Goal: Register for event/course

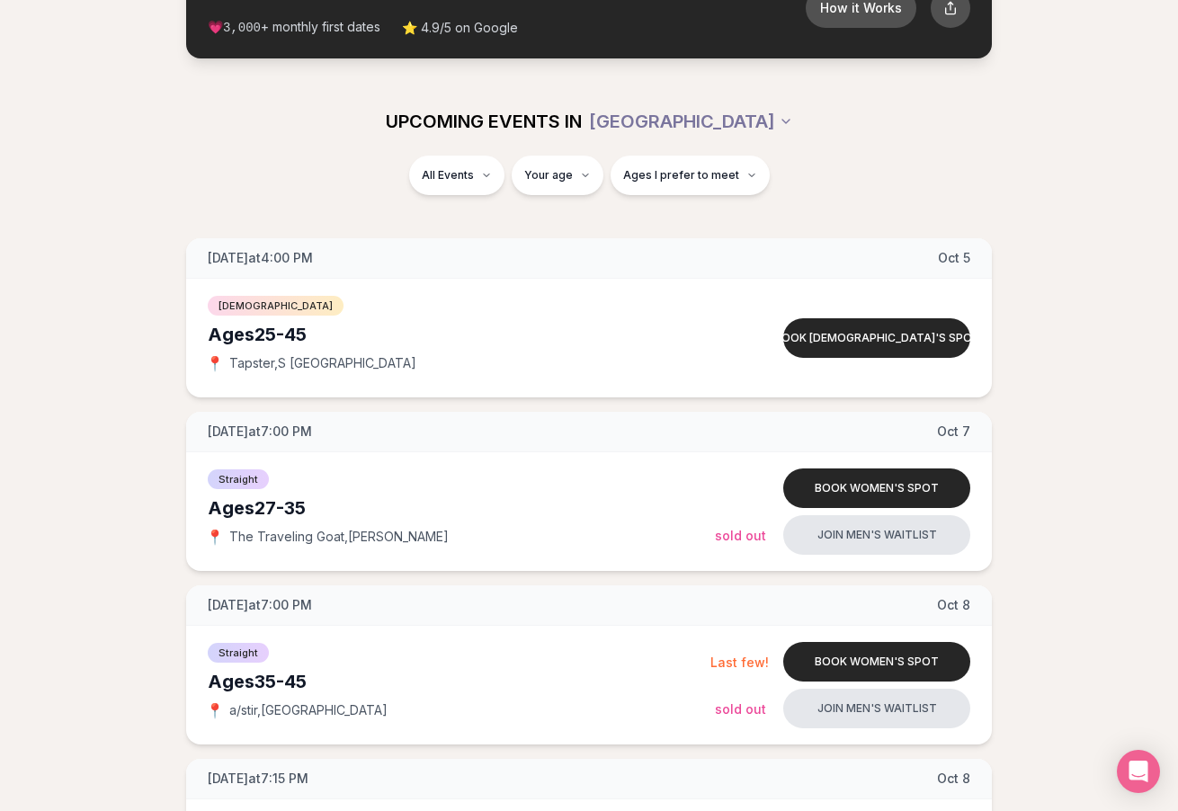
scroll to position [126, 0]
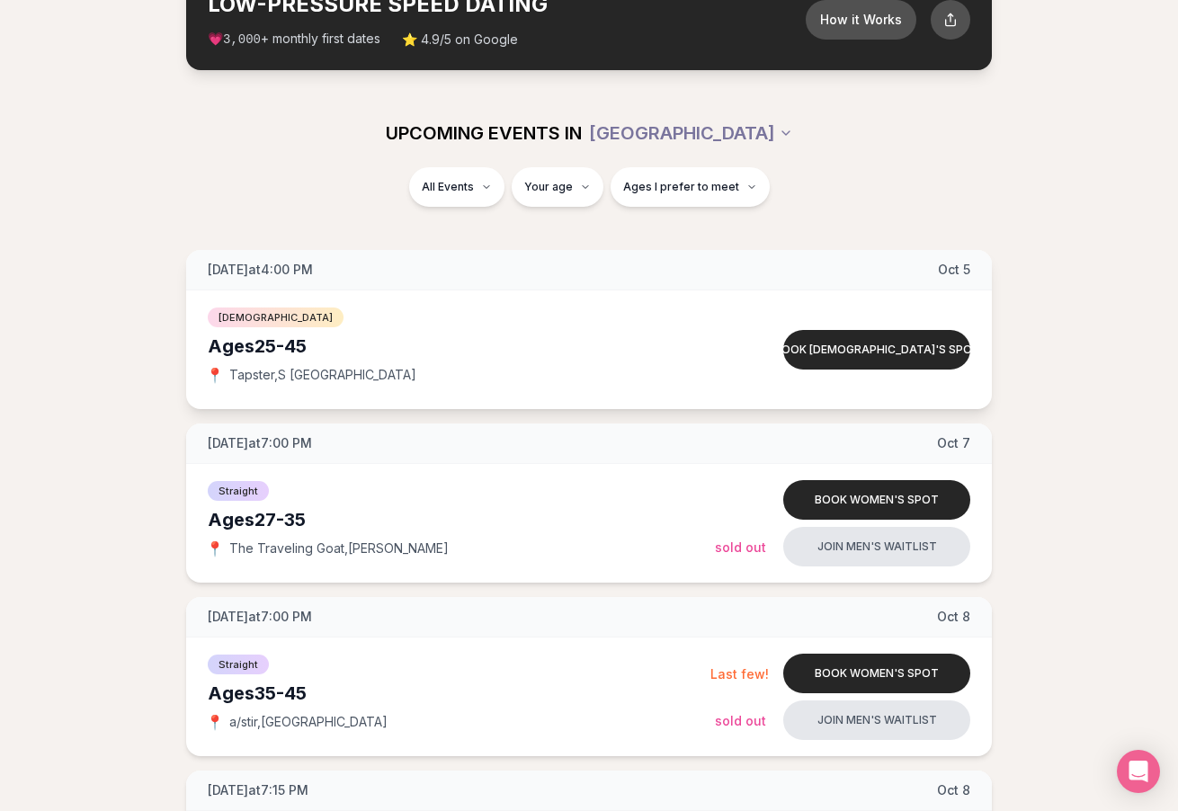
click at [681, 328] on div "[DEMOGRAPHIC_DATA] Ages [DEMOGRAPHIC_DATA] 📍 Tapster , S [GEOGRAPHIC_DATA]" at bounding box center [461, 350] width 507 height 90
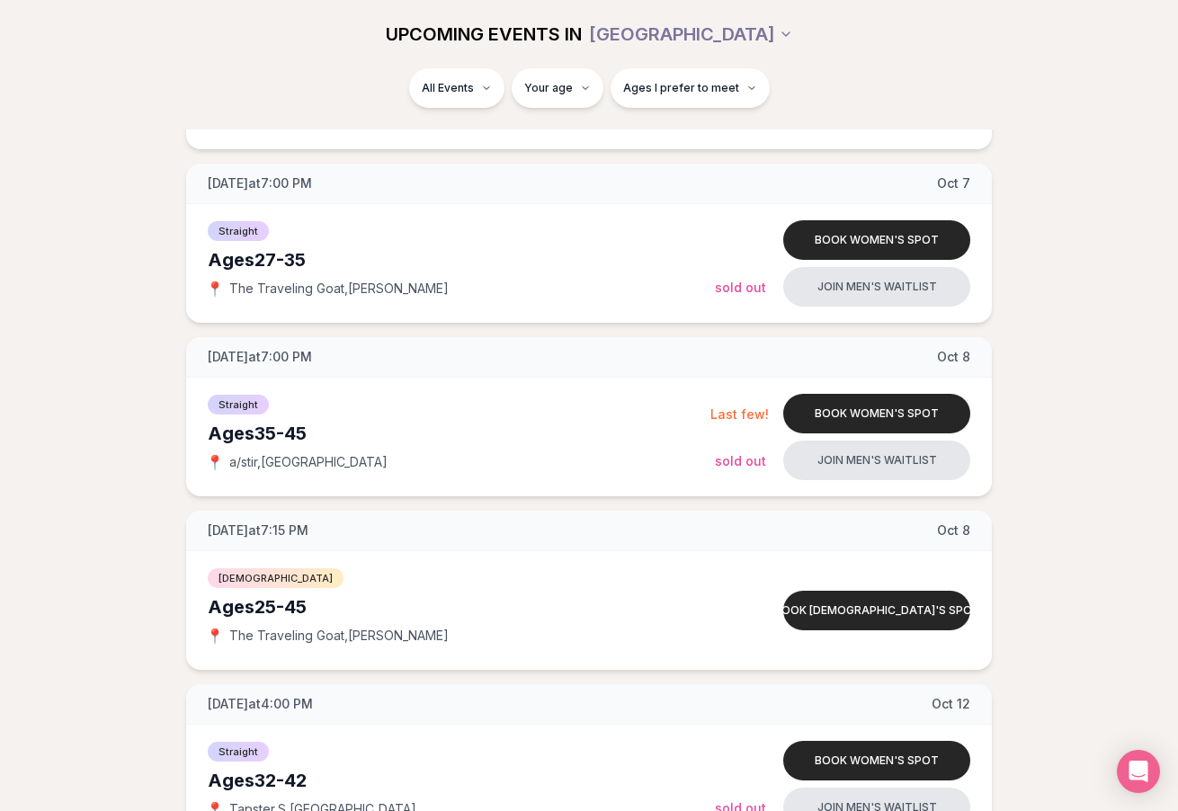
scroll to position [392, 0]
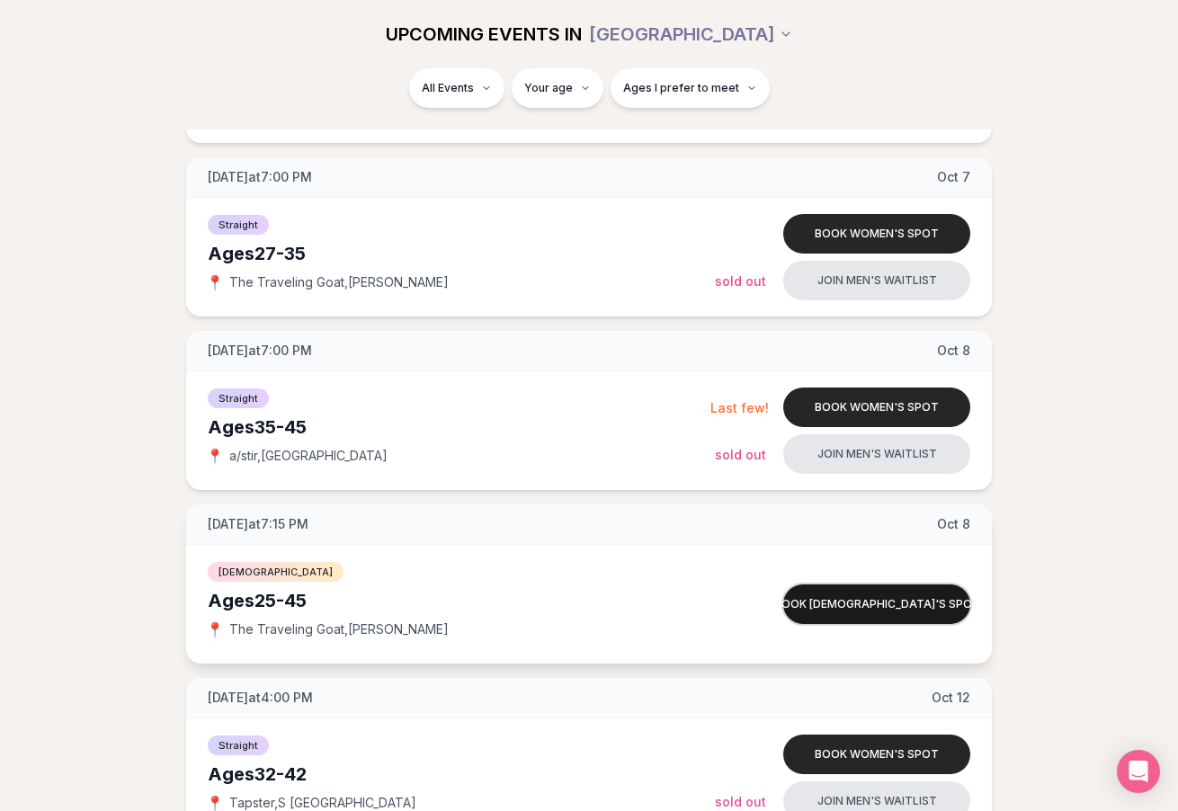
click at [906, 601] on button "Book [DEMOGRAPHIC_DATA]'s spot" at bounding box center [876, 604] width 187 height 40
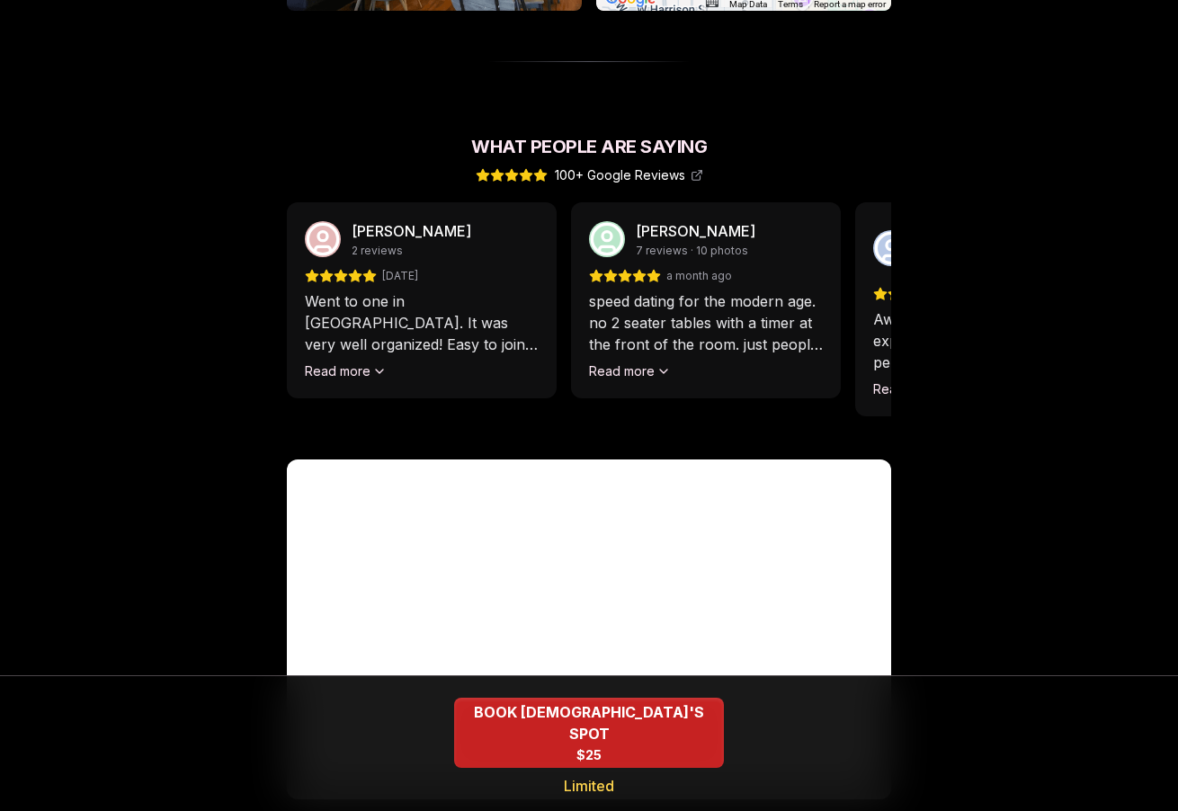
scroll to position [1650, 0]
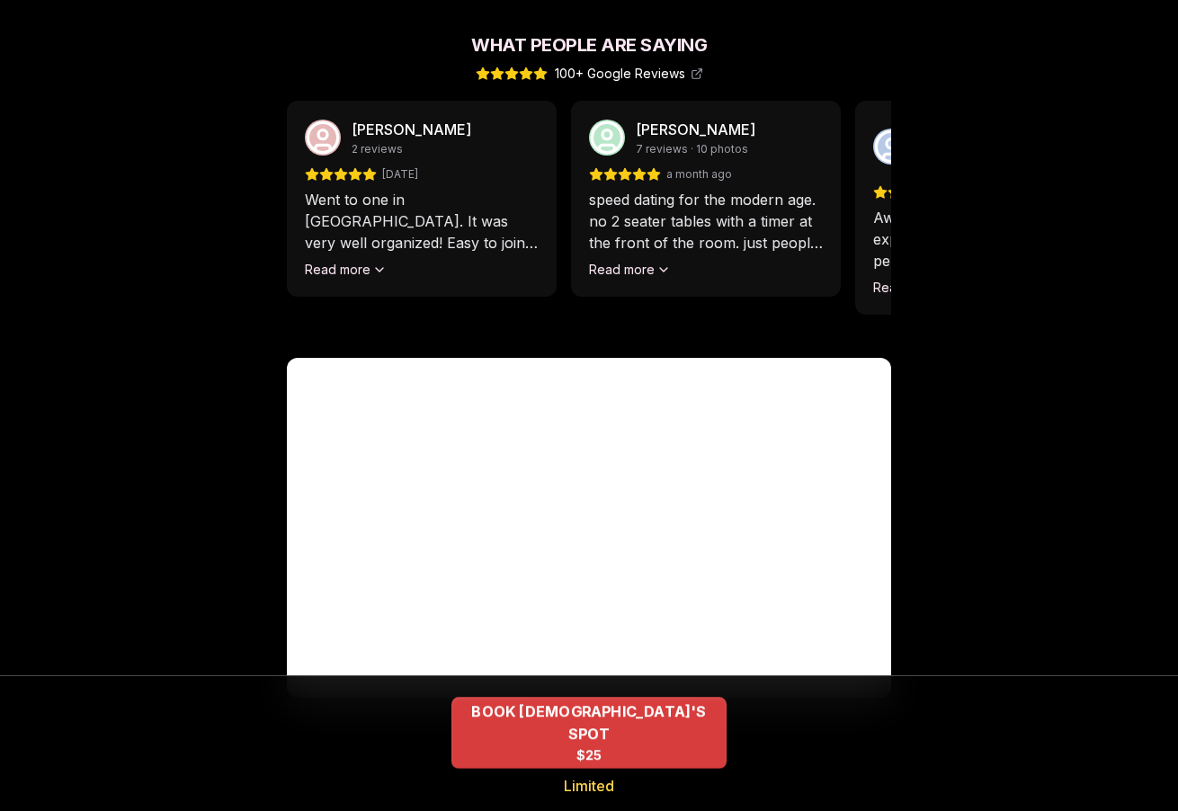
click at [596, 731] on span "BOOK [DEMOGRAPHIC_DATA]'S SPOT" at bounding box center [588, 722] width 275 height 44
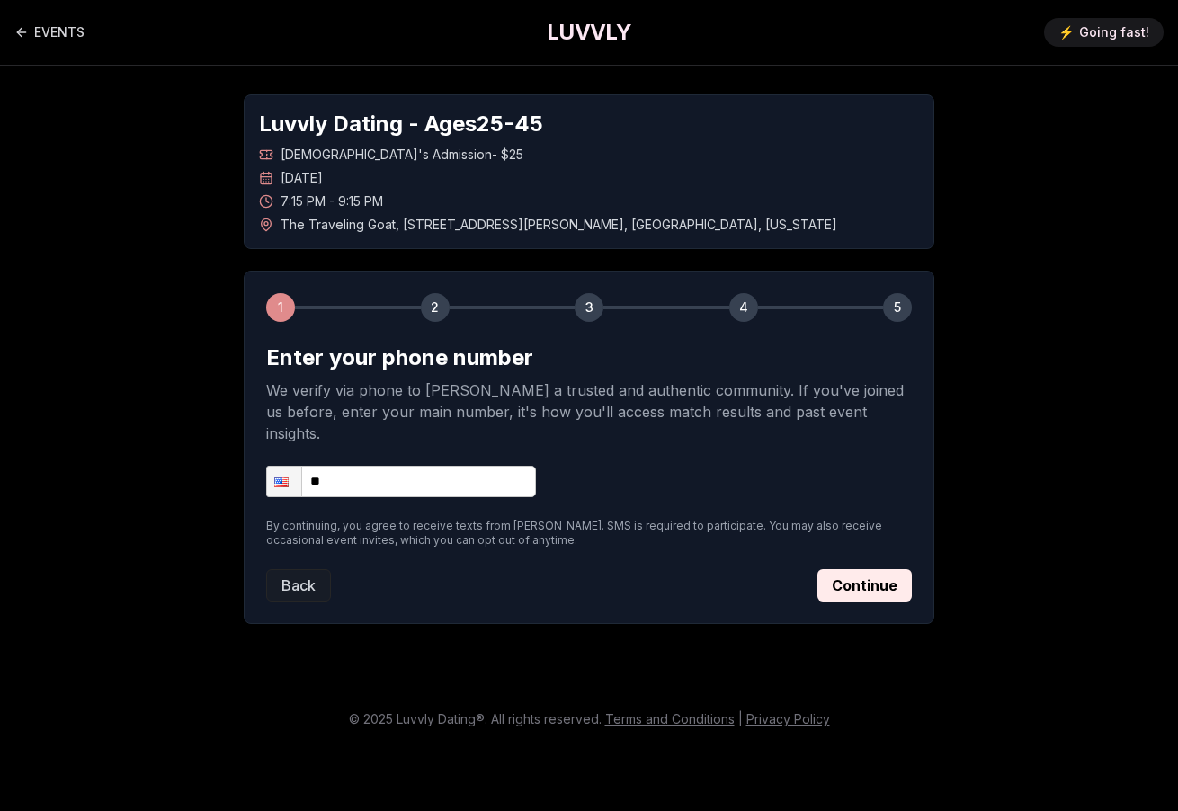
click at [437, 471] on input "**" at bounding box center [401, 481] width 270 height 31
type input "**********"
click at [862, 571] on button "Continue" at bounding box center [864, 585] width 94 height 32
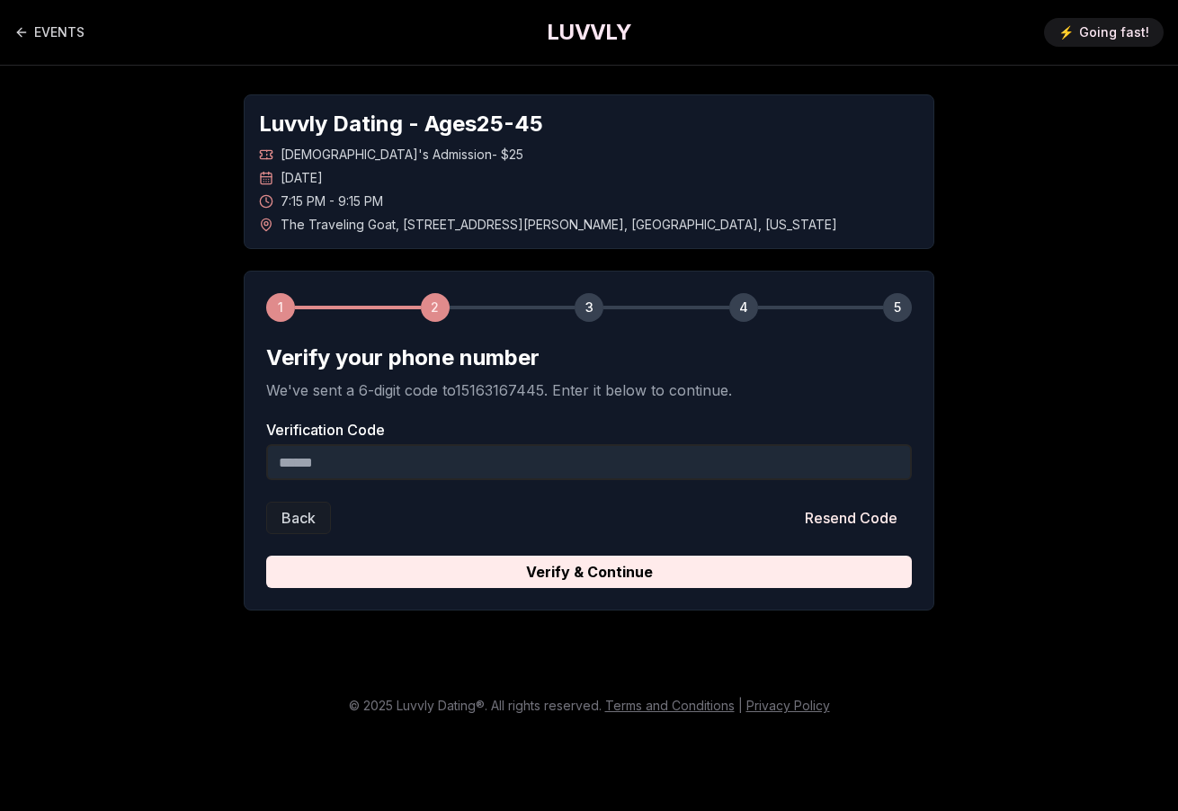
click at [719, 460] on input "Verification Code" at bounding box center [588, 462] width 645 height 36
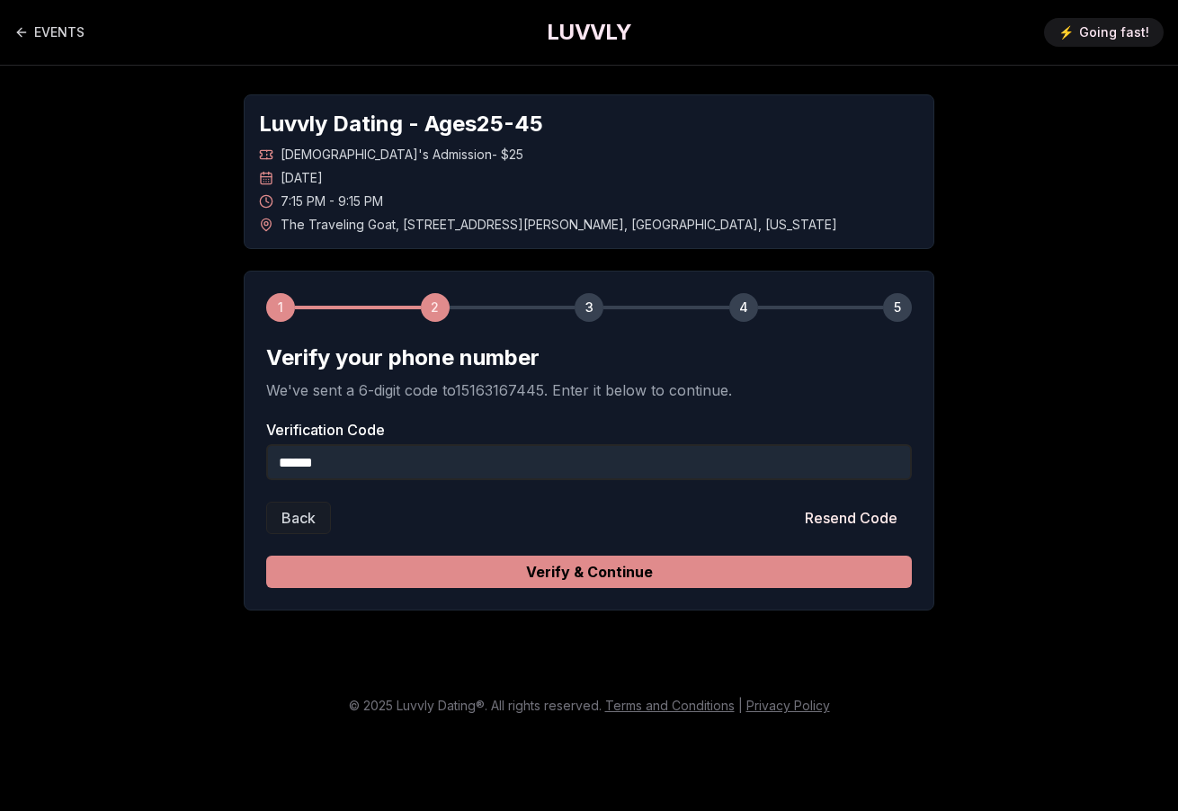
type input "******"
click at [696, 581] on button "Verify & Continue" at bounding box center [588, 572] width 645 height 32
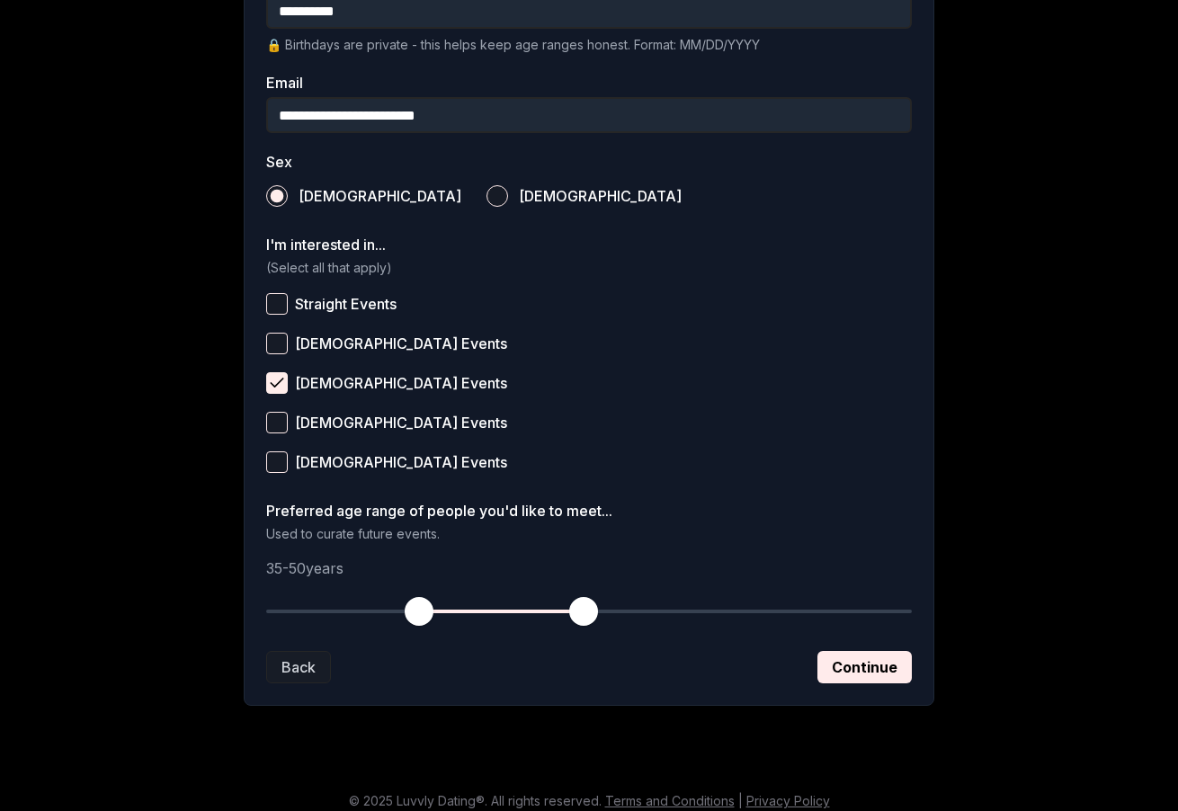
scroll to position [544, 0]
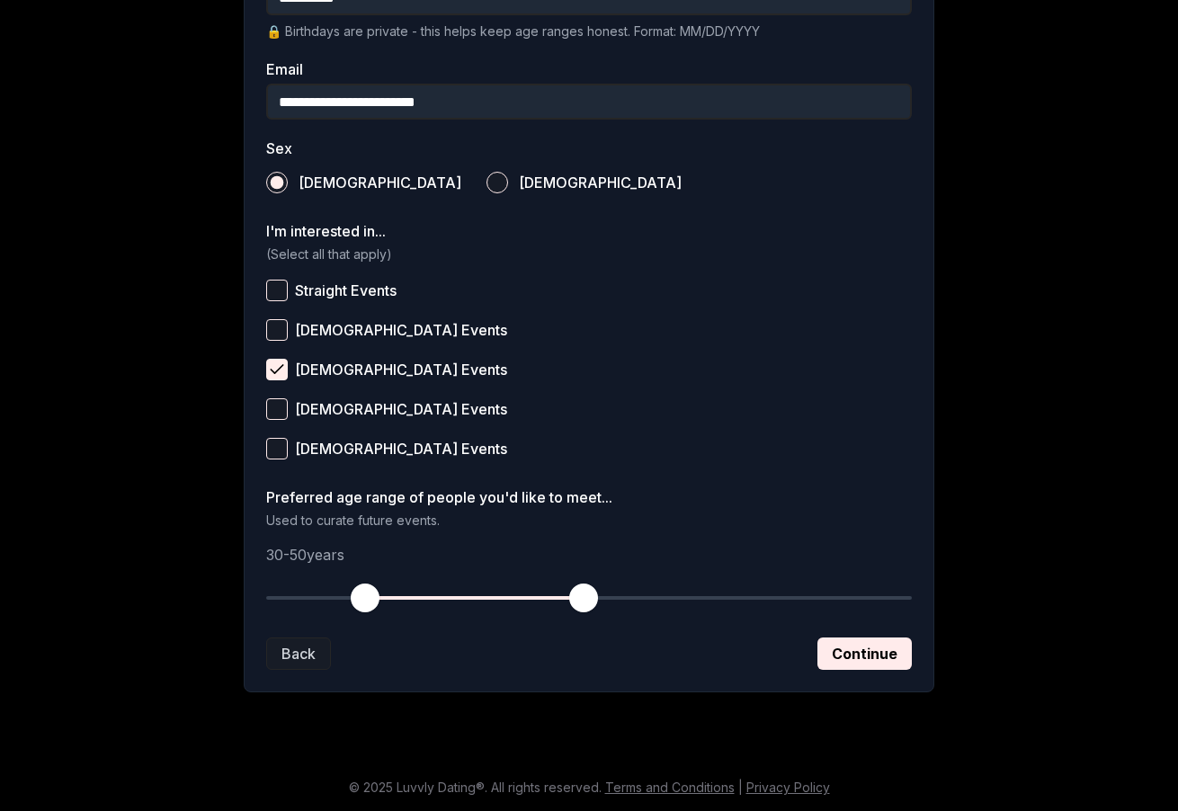
drag, startPoint x: 426, startPoint y: 589, endPoint x: 362, endPoint y: 592, distance: 63.9
click at [362, 592] on span "button" at bounding box center [365, 597] width 29 height 29
drag, startPoint x: 583, startPoint y: 596, endPoint x: 550, endPoint y: 600, distance: 33.5
click at [550, 600] on span "button" at bounding box center [550, 597] width 29 height 29
click at [848, 655] on button "Continue" at bounding box center [864, 653] width 94 height 32
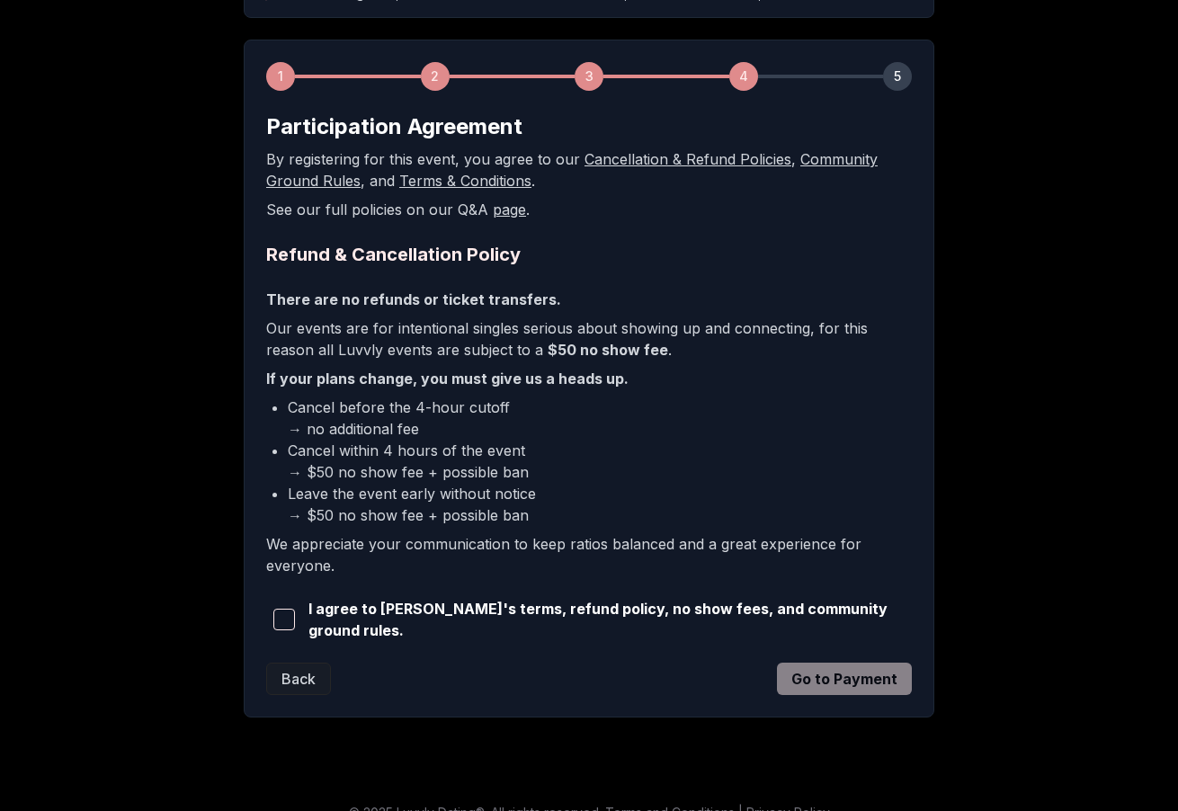
scroll to position [253, 0]
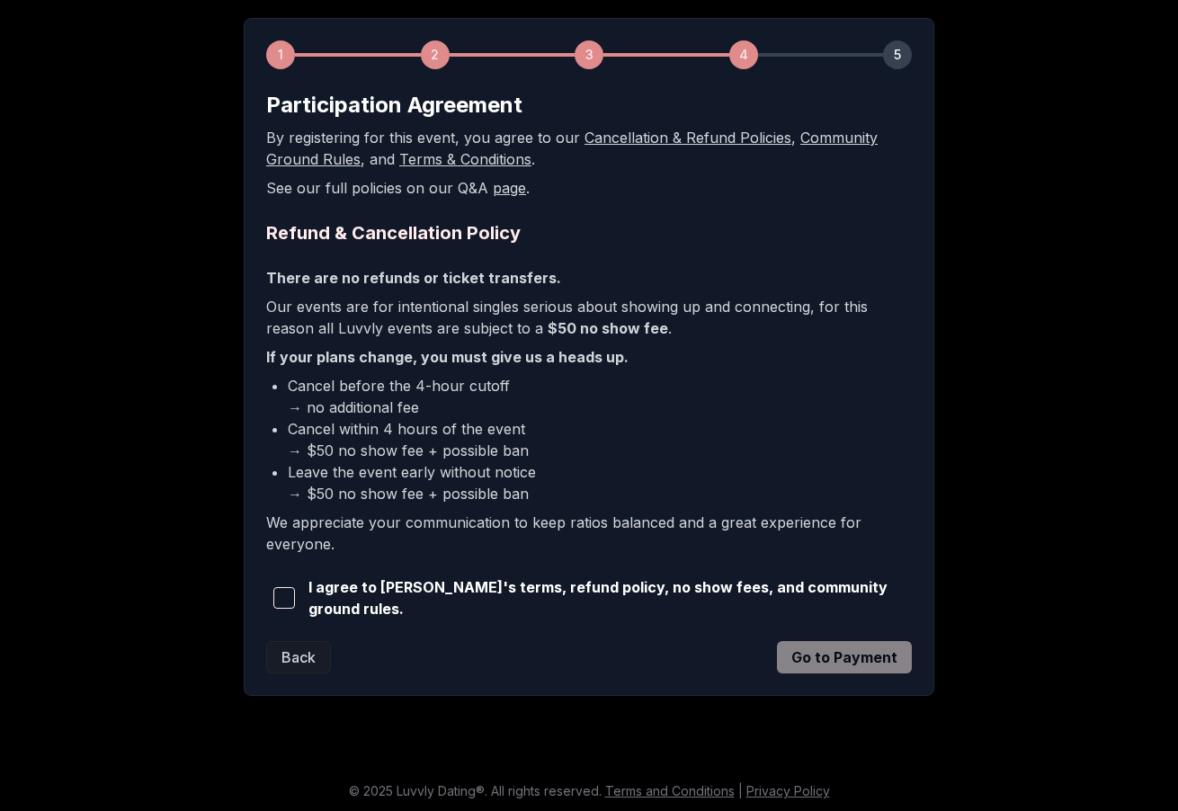
click at [281, 594] on span "button" at bounding box center [284, 598] width 22 height 22
click at [883, 658] on button "Go to Payment" at bounding box center [844, 657] width 135 height 32
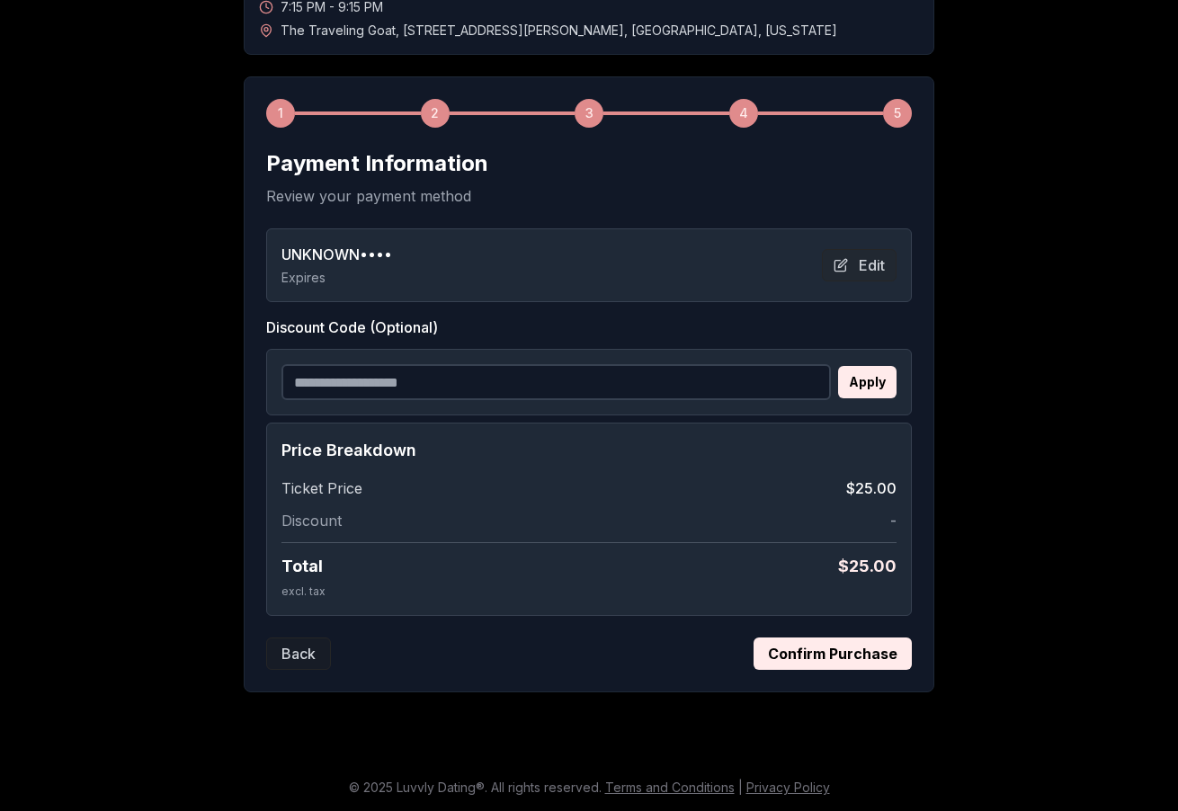
click at [883, 658] on button "Confirm Purchase" at bounding box center [832, 653] width 158 height 32
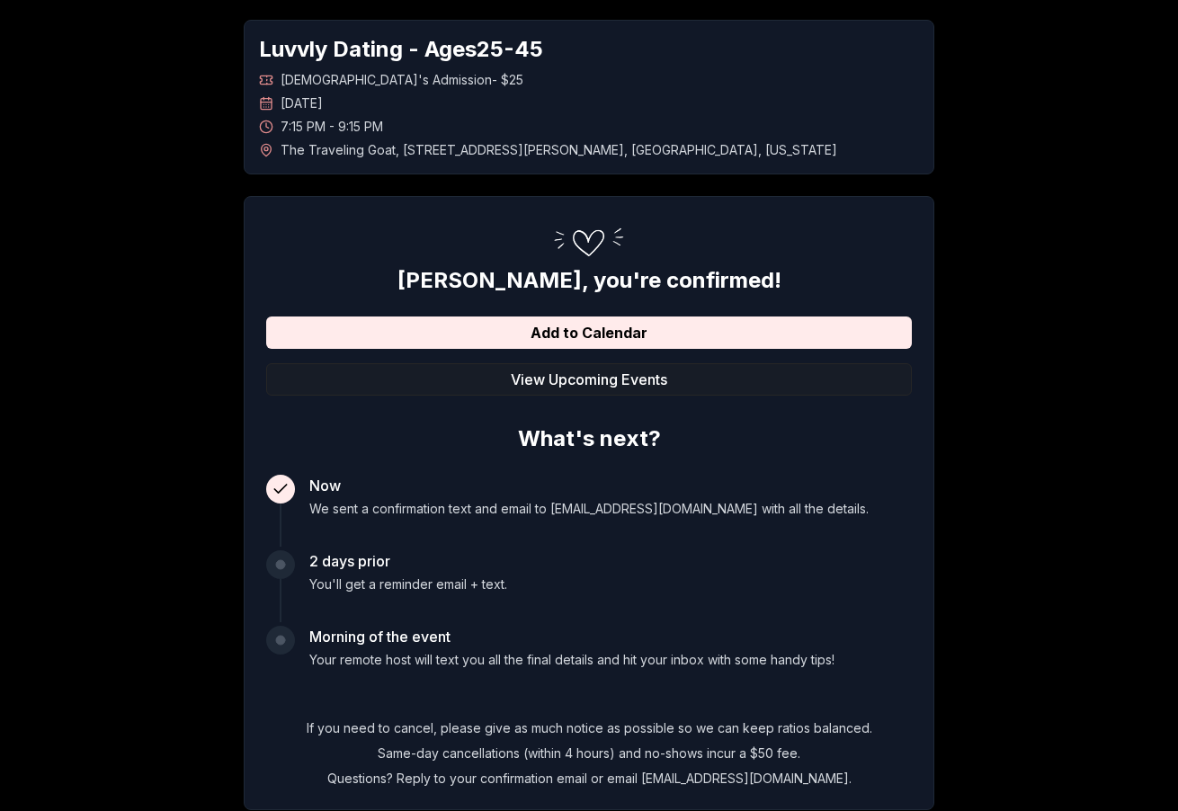
scroll to position [0, 0]
